Goal: Information Seeking & Learning: Learn about a topic

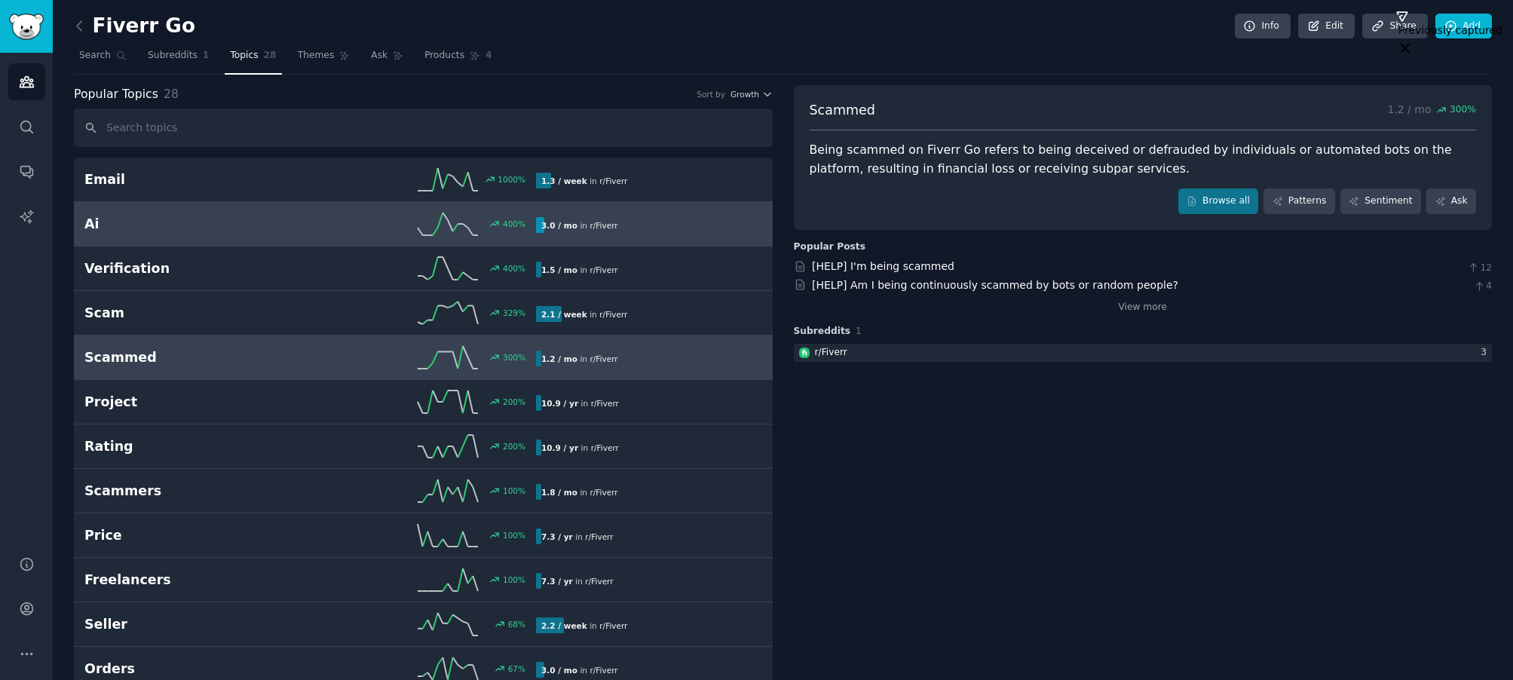
click at [386, 225] on div "400 %" at bounding box center [424, 224] width 226 height 23
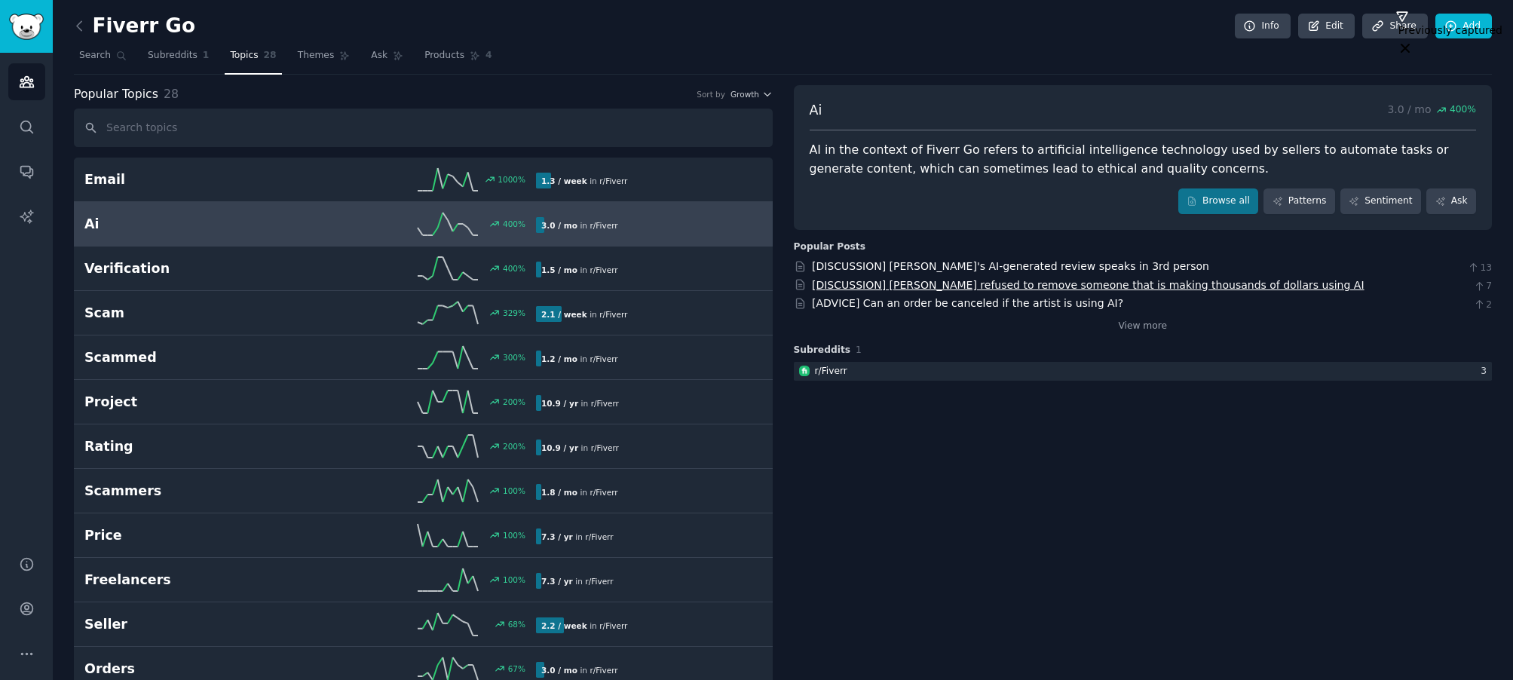
click at [939, 285] on link "[DISCUSSION] [PERSON_NAME] refused to remove someone that is making thousands o…" at bounding box center [1088, 285] width 553 height 12
click at [881, 308] on link "[ADVICE] Can an order be canceled if the artist is using AI?" at bounding box center [967, 303] width 311 height 12
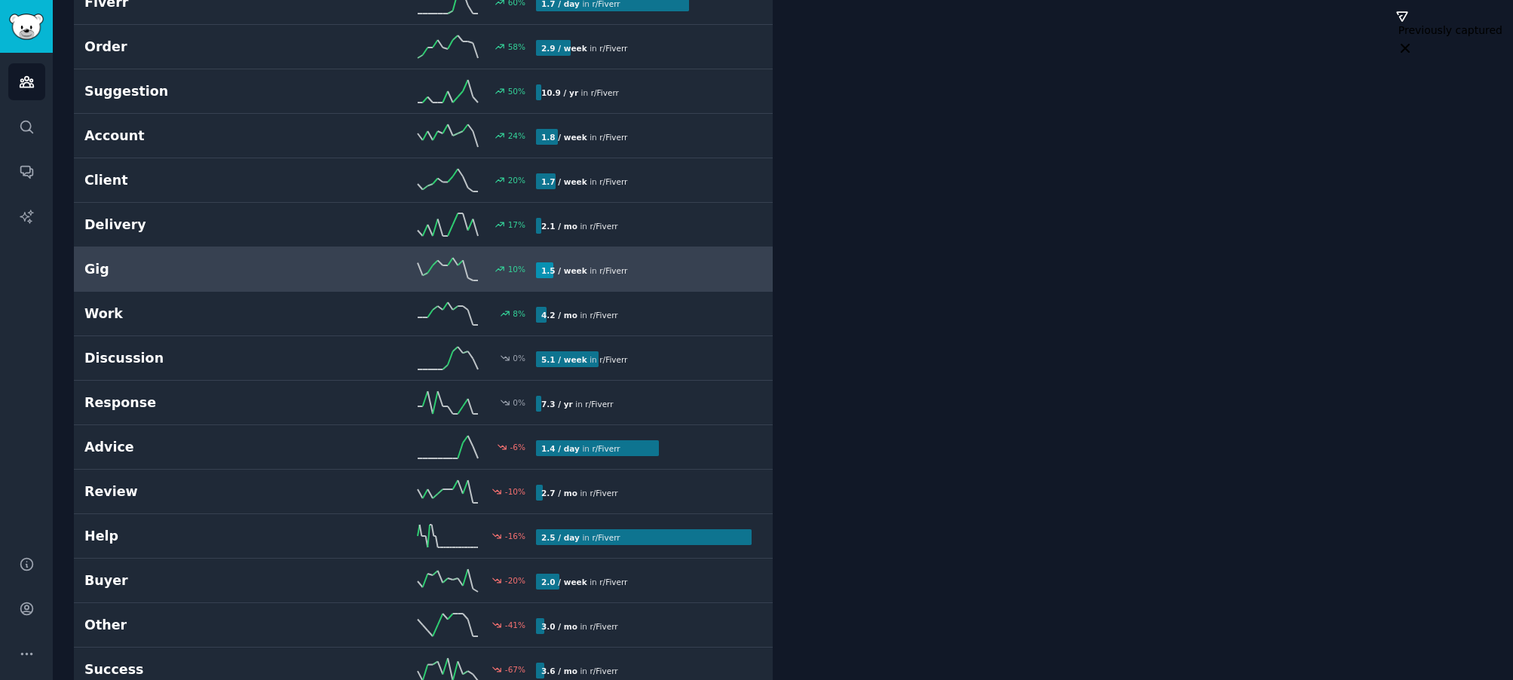
scroll to position [744, 0]
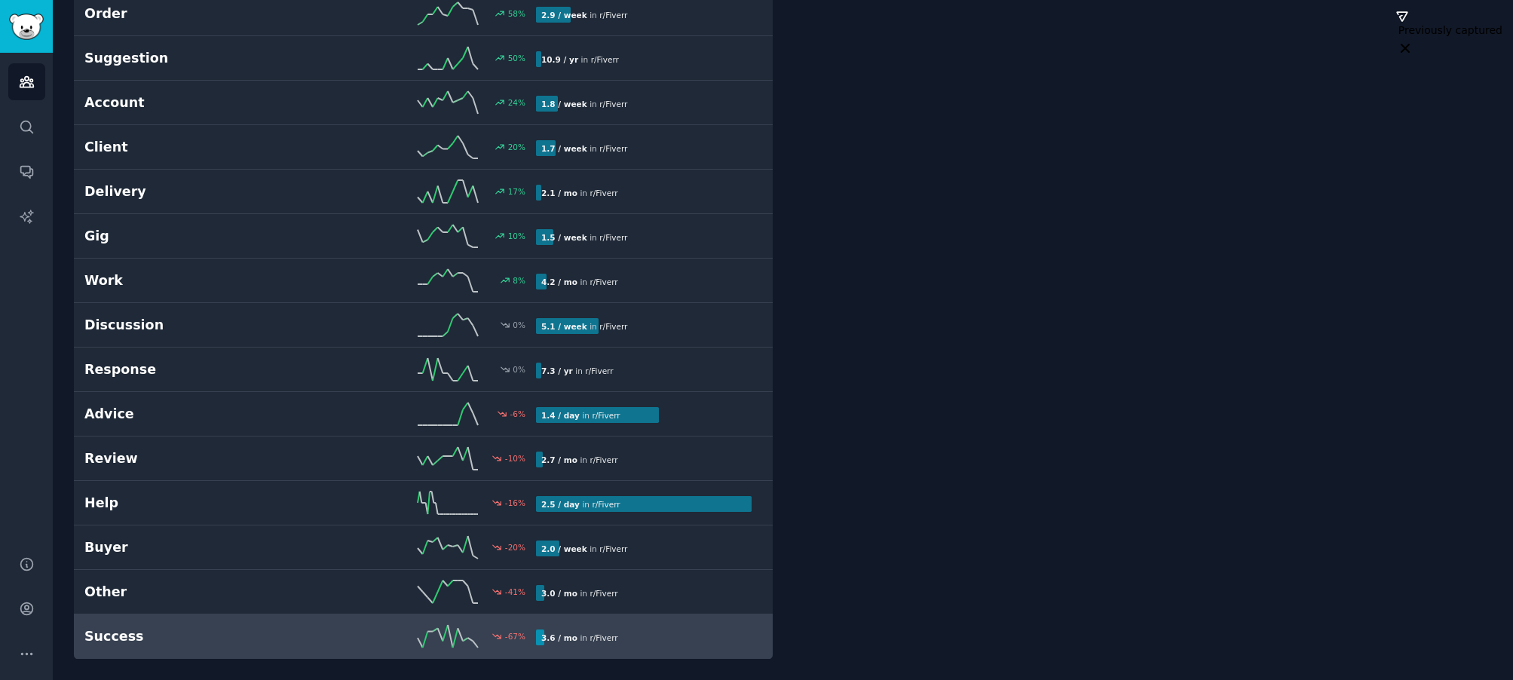
click at [118, 637] on h2 "Success" at bounding box center [197, 636] width 226 height 19
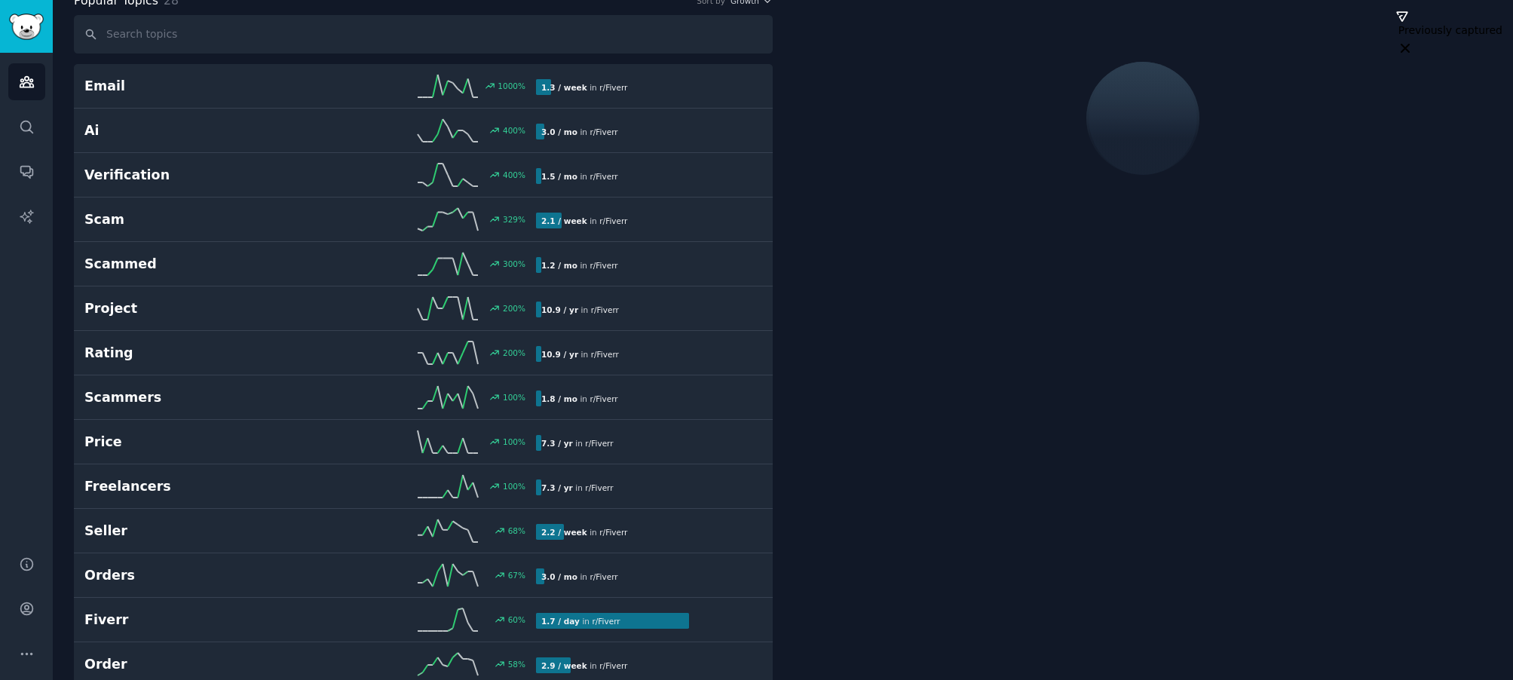
scroll to position [84, 0]
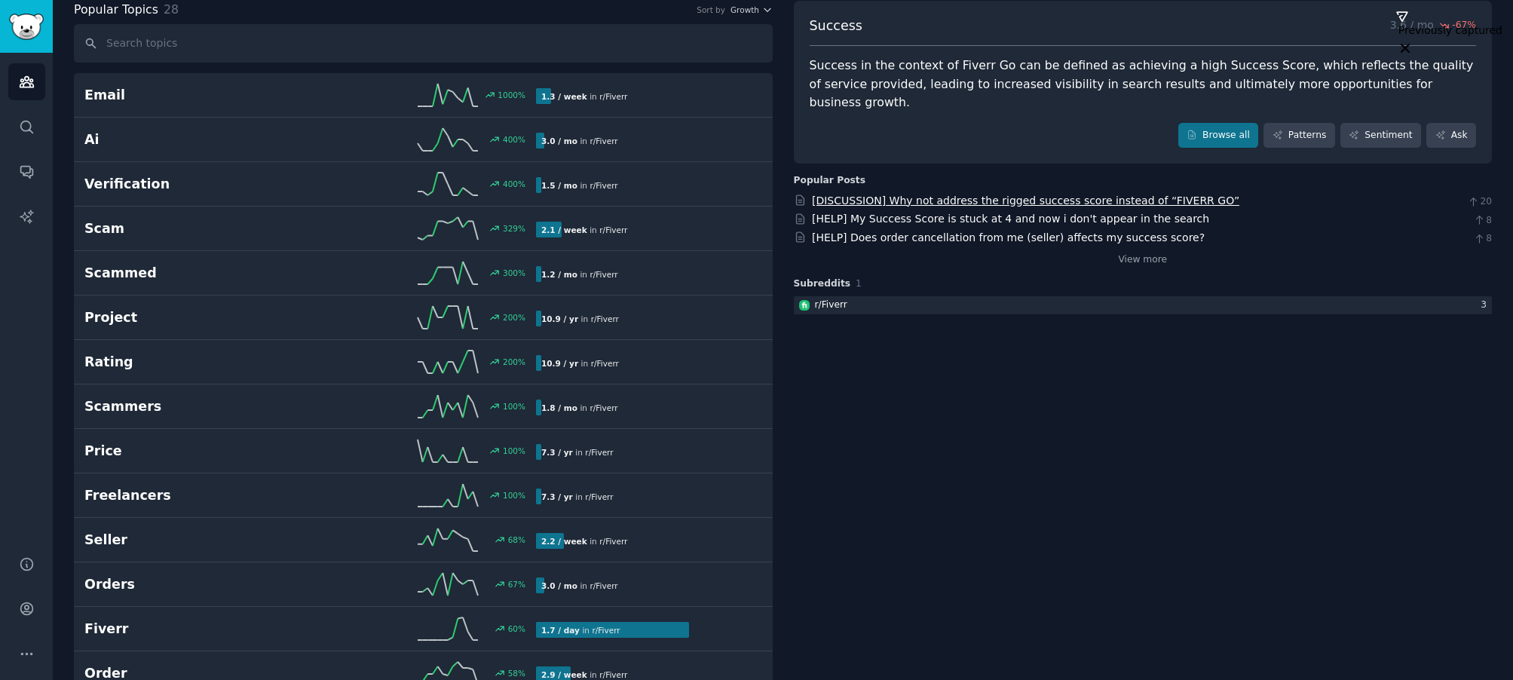
click at [954, 195] on link "[DISCUSSION] Why not address the rigged success score instead of “FIVERR GO”" at bounding box center [1026, 201] width 428 height 12
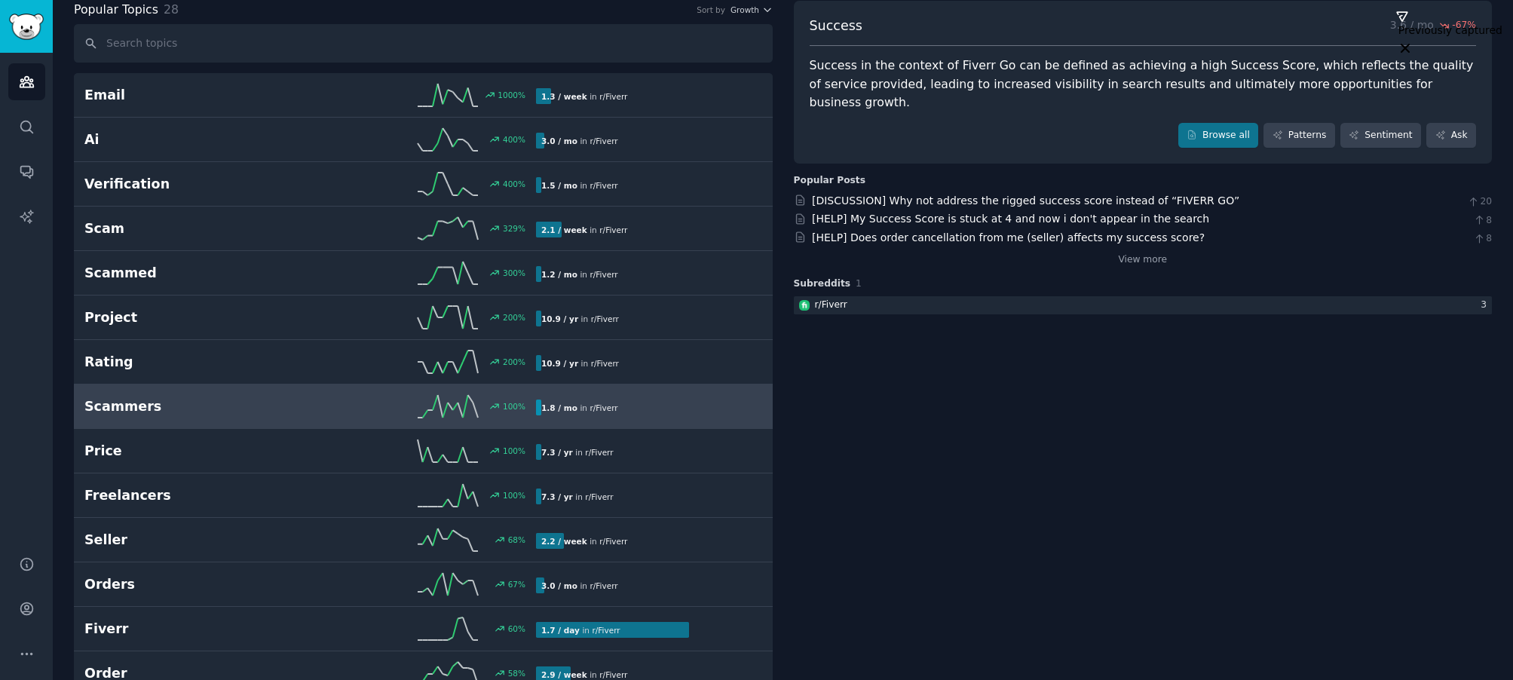
scroll to position [0, 0]
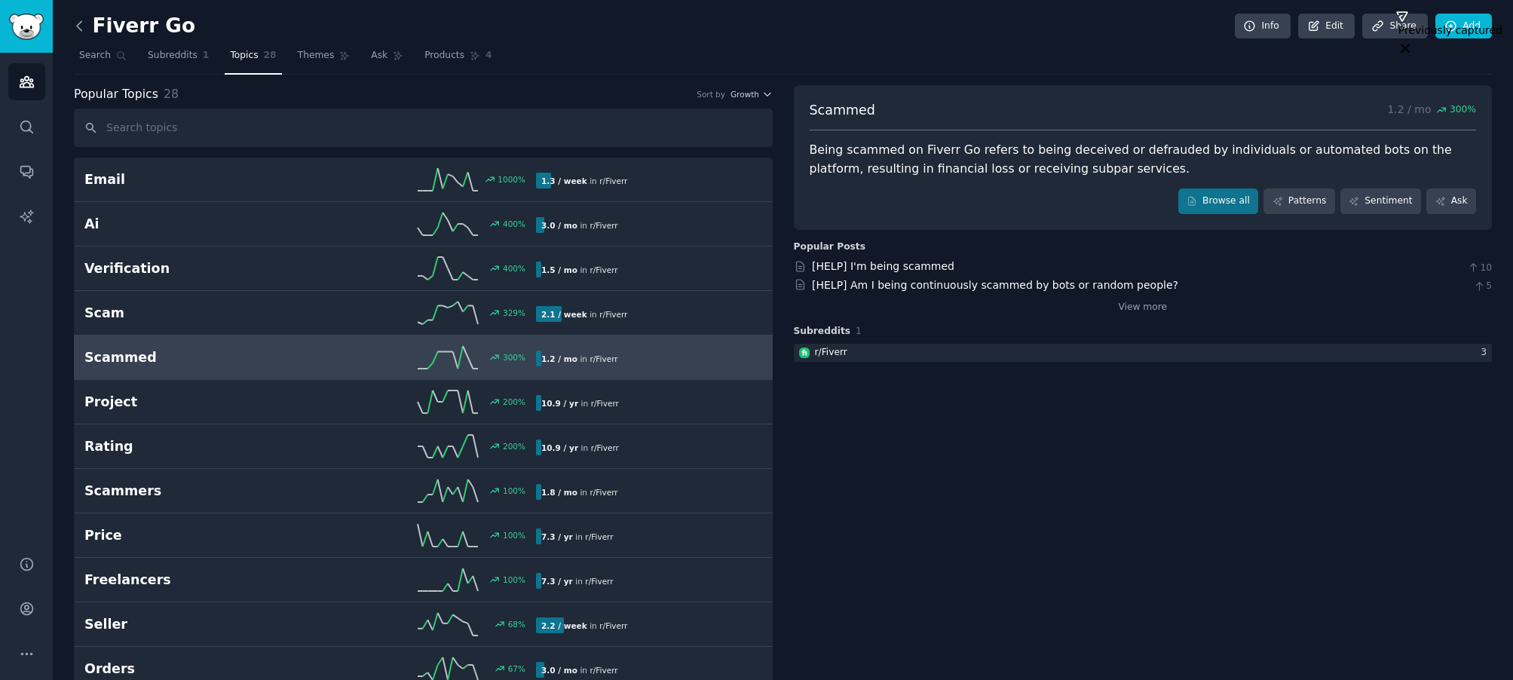
click at [81, 26] on icon at bounding box center [80, 26] width 16 height 16
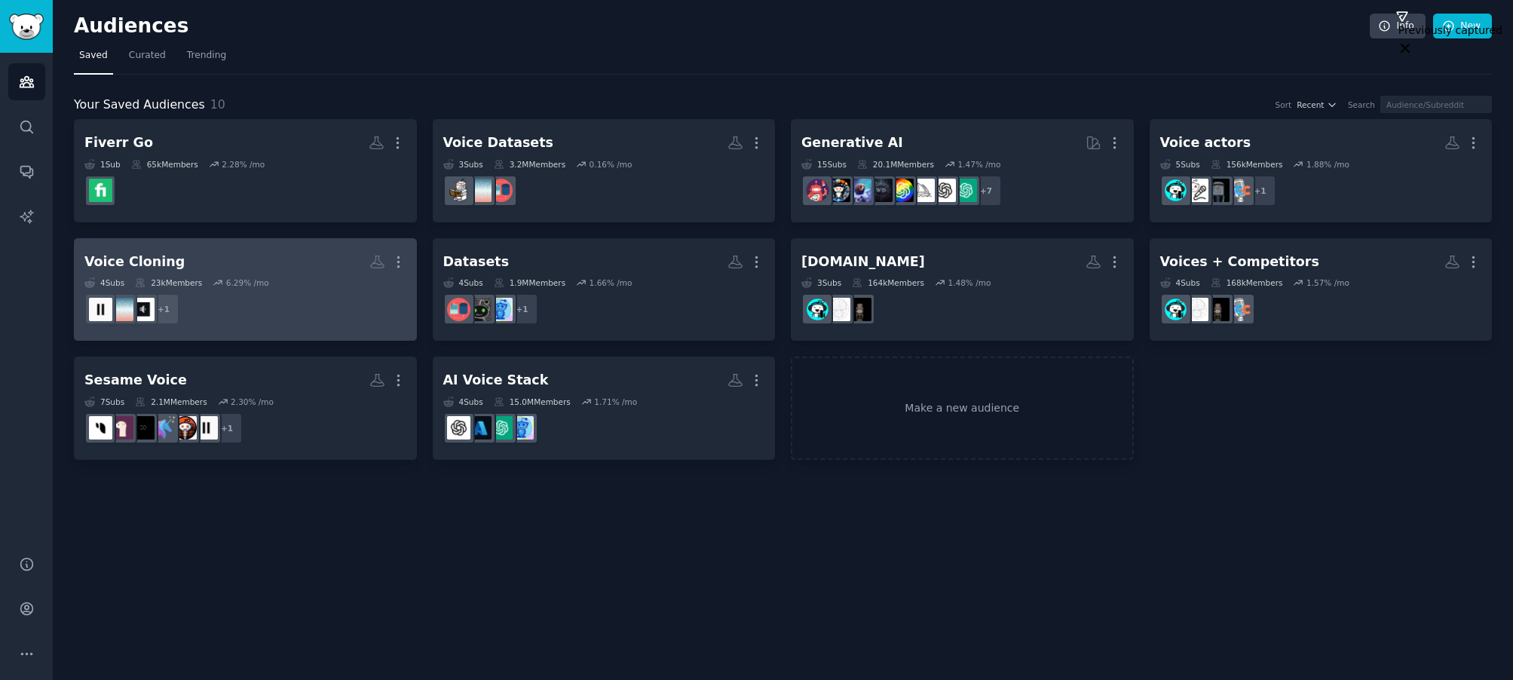
click at [200, 262] on h2 "Voice Cloning More" at bounding box center [245, 262] width 322 height 26
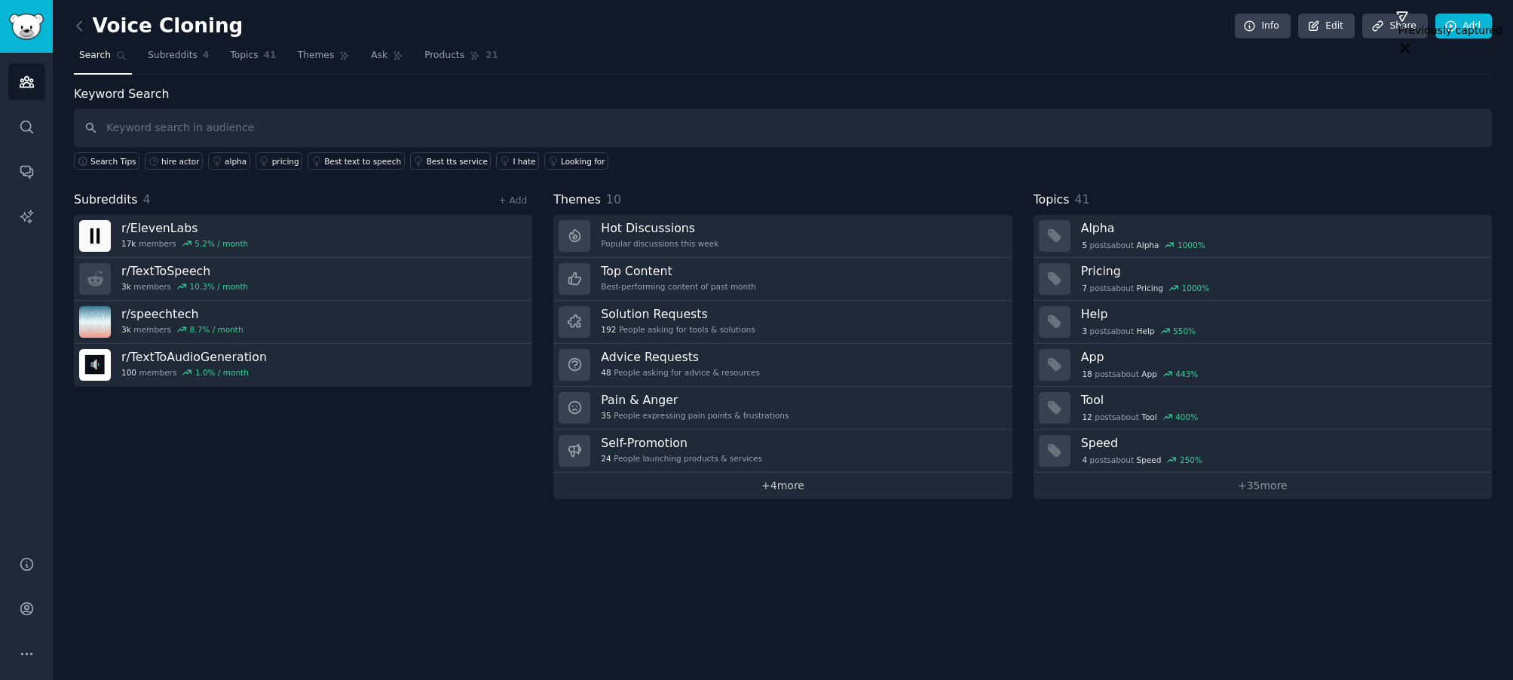
click at [768, 489] on link "+ 4 more" at bounding box center [782, 486] width 458 height 26
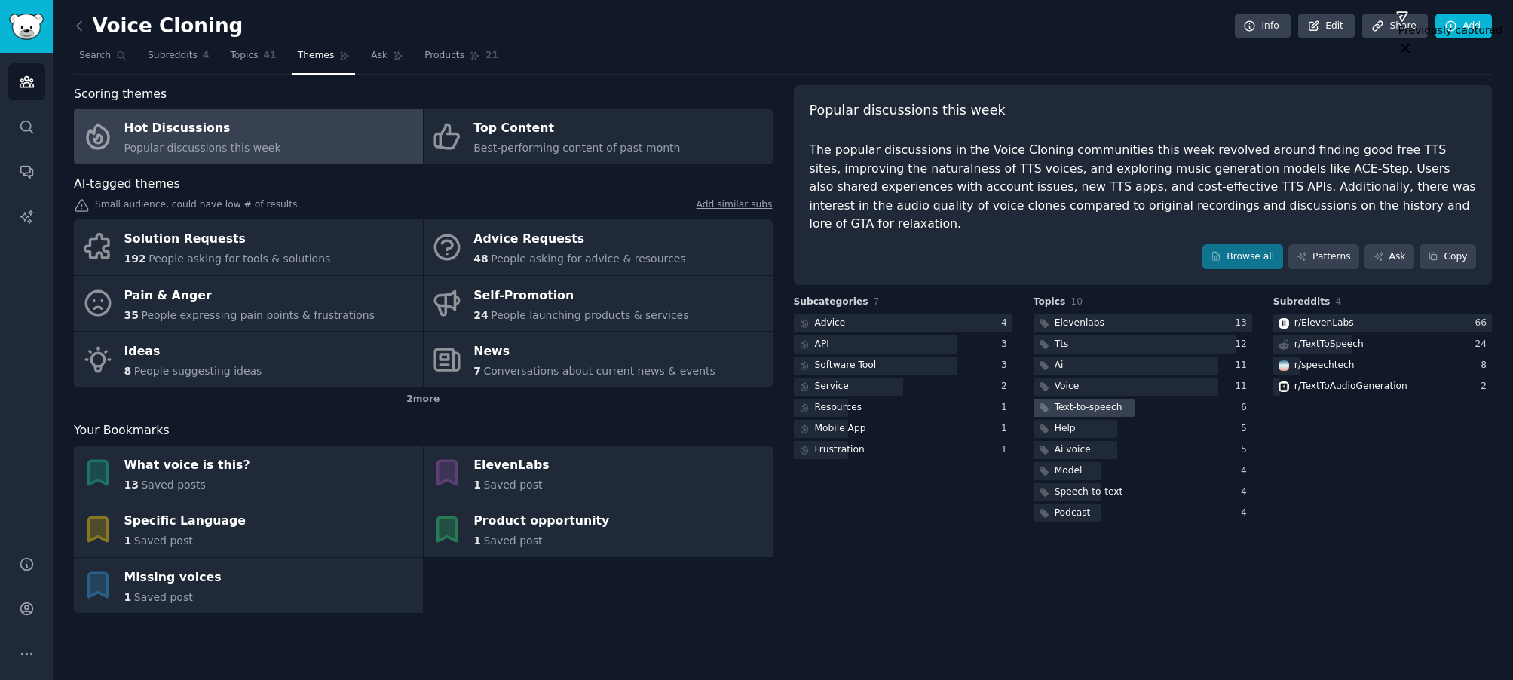
click at [1096, 401] on div "Text-to-speech" at bounding box center [1089, 408] width 68 height 14
